Goal: Submit feedback/report problem

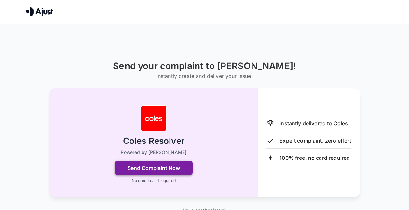
click at [164, 170] on button "Send Complaint Now" at bounding box center [154, 167] width 78 height 14
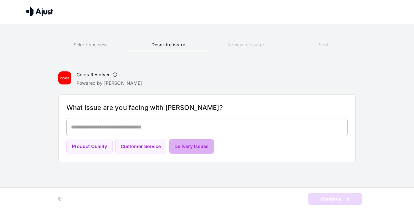
click at [186, 146] on button "Delivery Issues" at bounding box center [191, 146] width 45 height 15
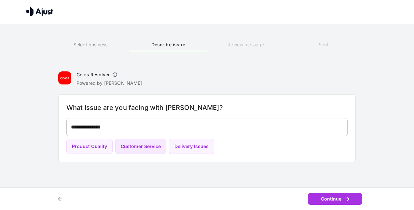
click at [139, 139] on button "Customer Service" at bounding box center [140, 146] width 51 height 15
type textarea "**********"
click at [327, 200] on button "Continue" at bounding box center [335, 199] width 54 height 12
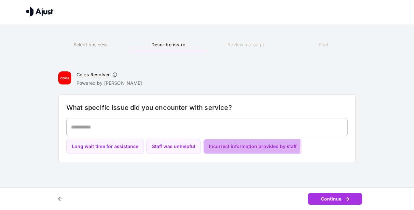
click at [241, 143] on button "Incorrect information provided by staff" at bounding box center [252, 146] width 99 height 15
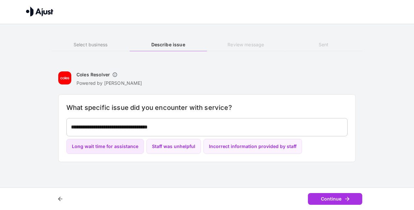
click at [75, 143] on button "Long wait time for assistance" at bounding box center [104, 146] width 77 height 15
click at [254, 144] on button "Incorrect information provided by staff" at bounding box center [252, 146] width 99 height 15
click at [330, 193] on div "Continue" at bounding box center [207, 198] width 414 height 23
click at [331, 202] on button "Continue" at bounding box center [335, 199] width 54 height 12
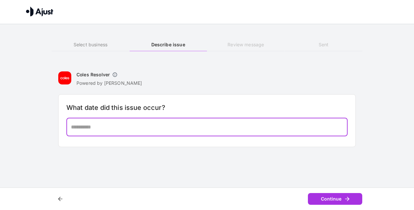
click at [100, 128] on textarea at bounding box center [207, 126] width 272 height 7
